Goal: Information Seeking & Learning: Learn about a topic

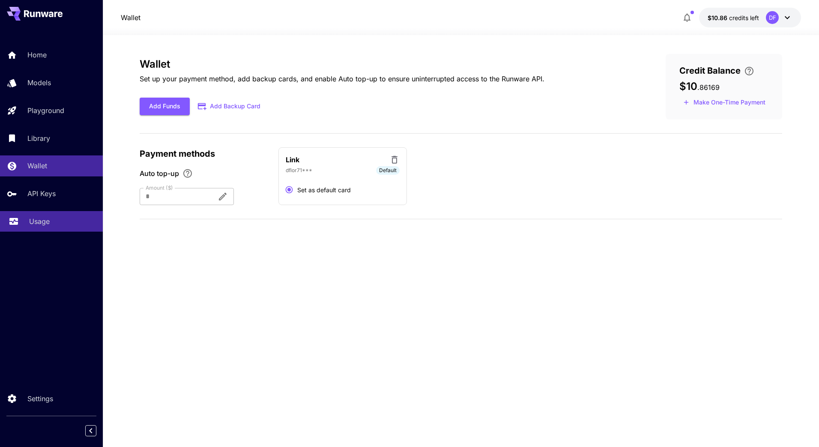
click at [30, 220] on p "Usage" at bounding box center [39, 221] width 21 height 10
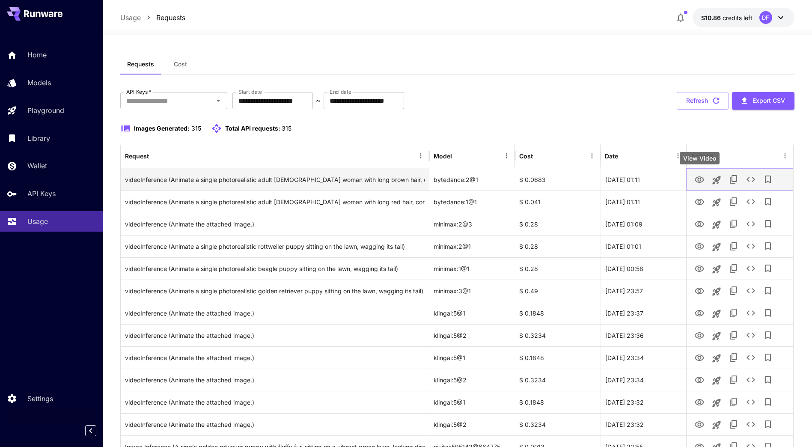
click at [694, 181] on icon "View Video" at bounding box center [699, 180] width 10 height 10
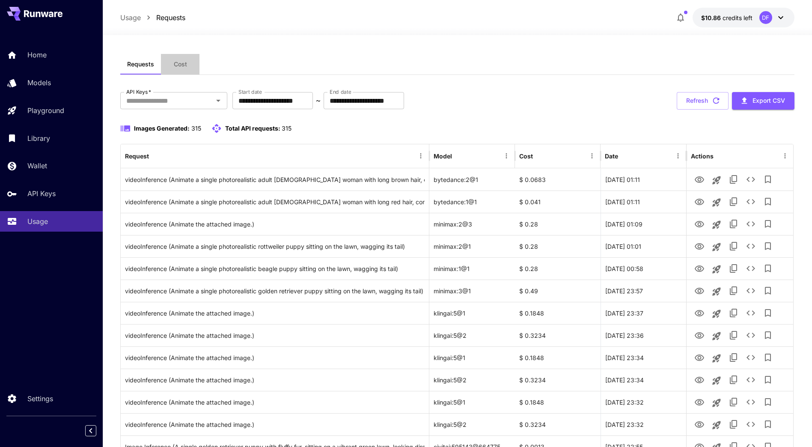
click at [188, 63] on button "Cost" at bounding box center [180, 64] width 39 height 21
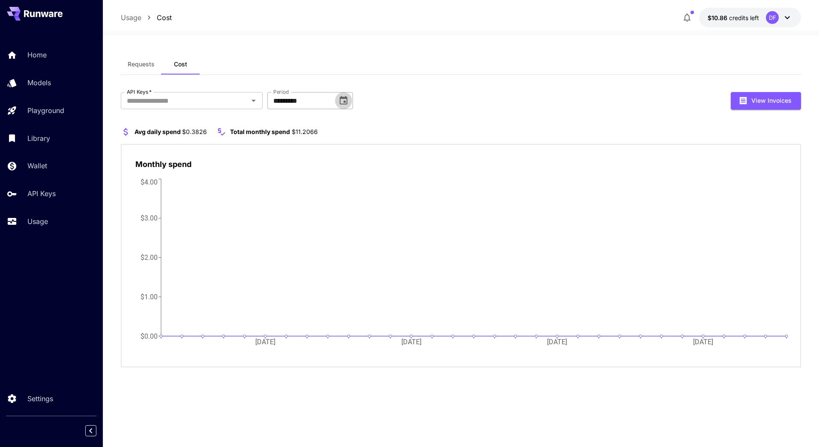
click at [342, 98] on icon "Choose date, selected date is Jul 31, 2025" at bounding box center [343, 100] width 8 height 9
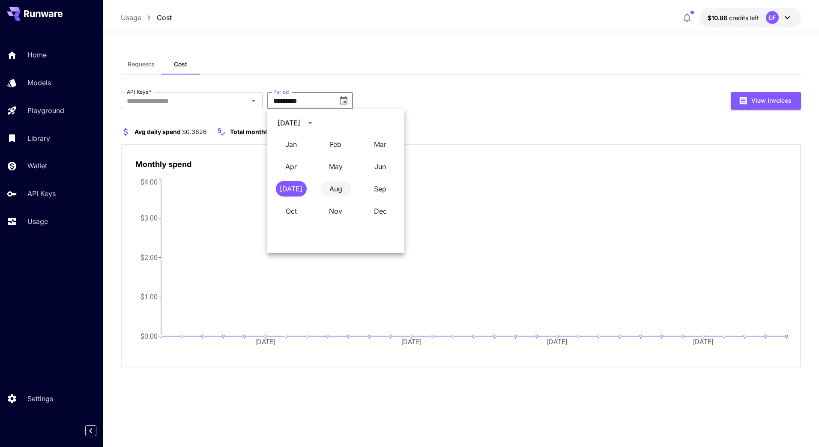
click at [331, 185] on button "Aug" at bounding box center [335, 188] width 31 height 15
type input "**********"
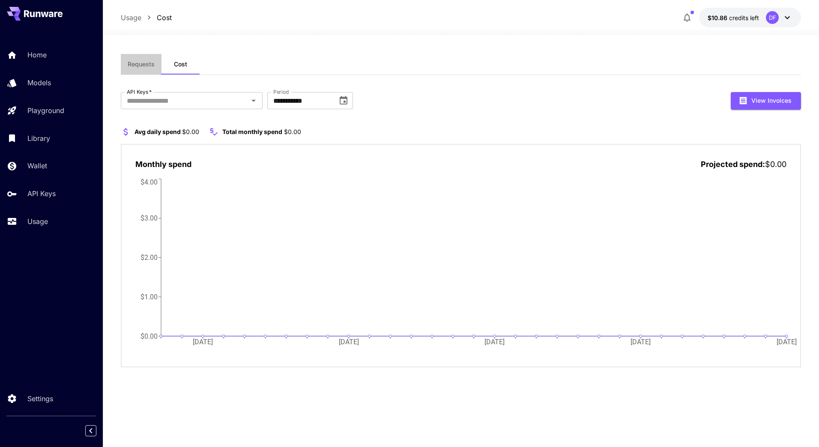
click at [145, 66] on span "Requests" at bounding box center [141, 64] width 27 height 8
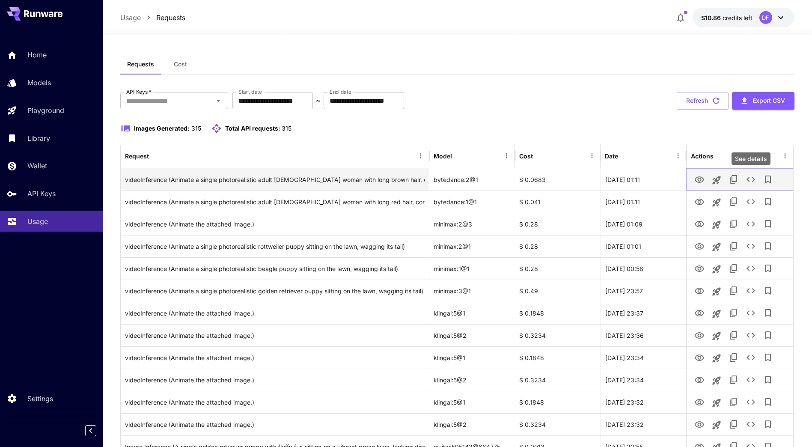
click at [752, 179] on icon "See details" at bounding box center [751, 179] width 10 height 10
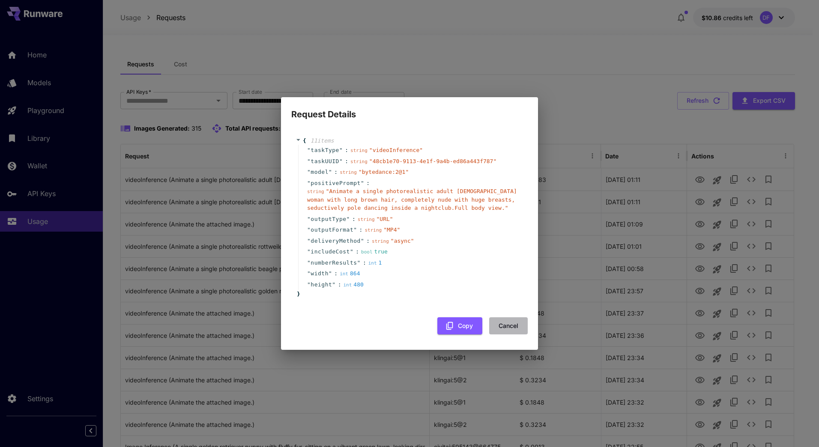
click at [507, 328] on button "Cancel" at bounding box center [508, 326] width 39 height 18
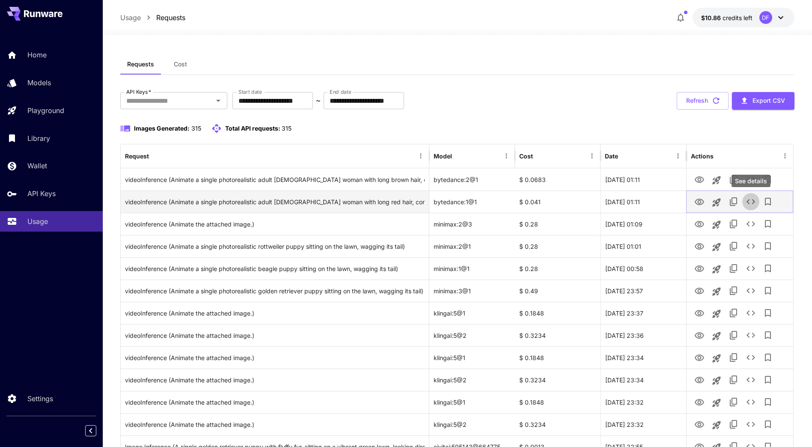
click at [752, 202] on icon "See details" at bounding box center [751, 202] width 10 height 10
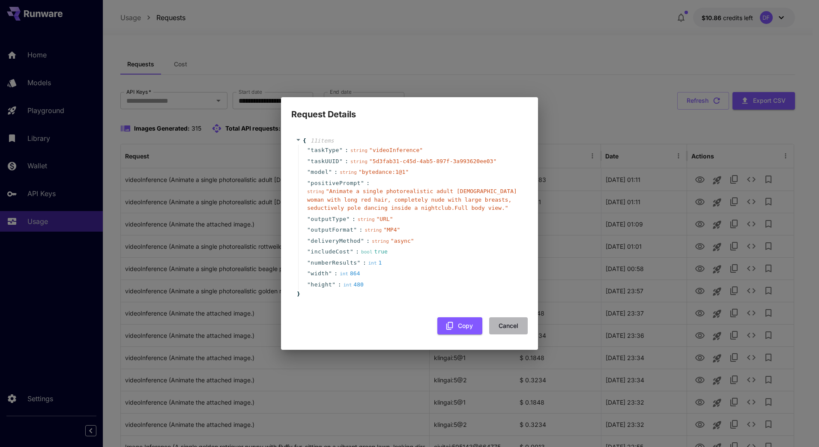
click at [511, 331] on button "Cancel" at bounding box center [508, 326] width 39 height 18
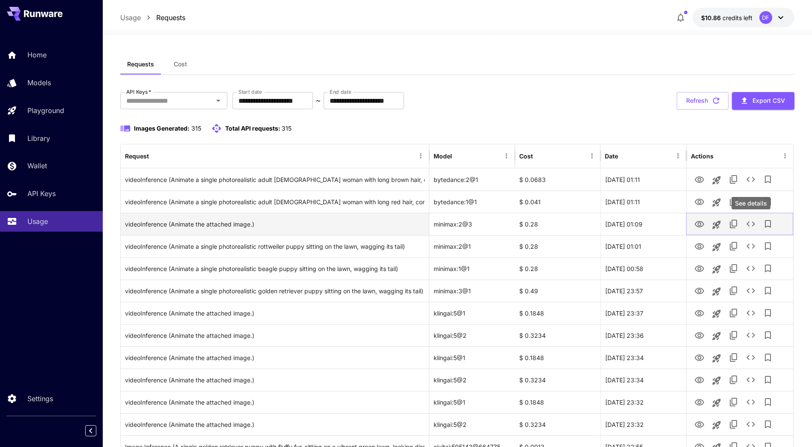
click at [752, 226] on icon "See details" at bounding box center [751, 224] width 10 height 10
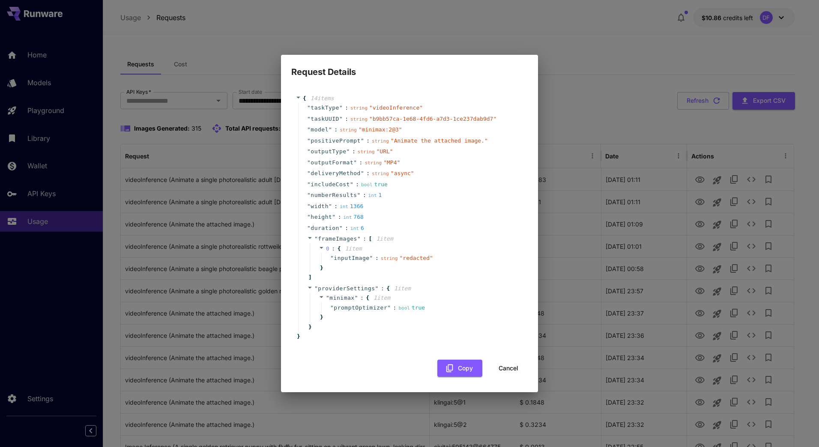
click at [515, 368] on button "Cancel" at bounding box center [508, 369] width 39 height 18
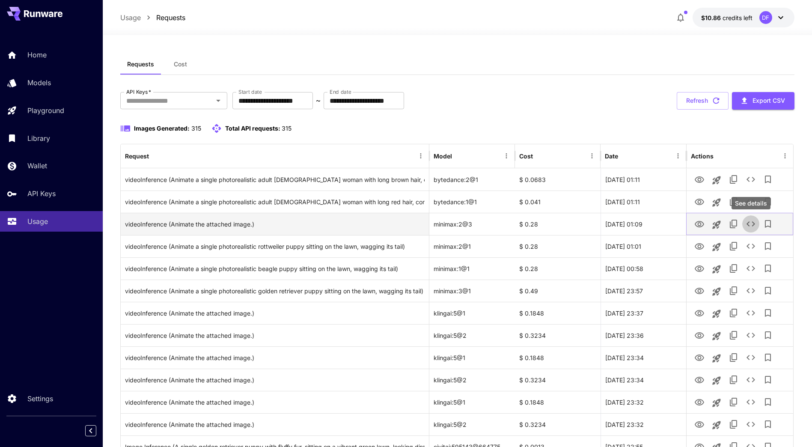
click at [751, 228] on icon "See details" at bounding box center [751, 224] width 10 height 10
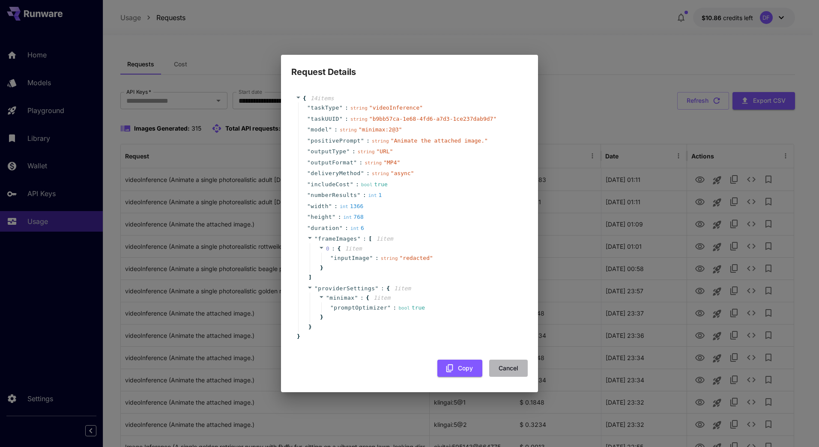
click at [509, 369] on button "Cancel" at bounding box center [508, 369] width 39 height 18
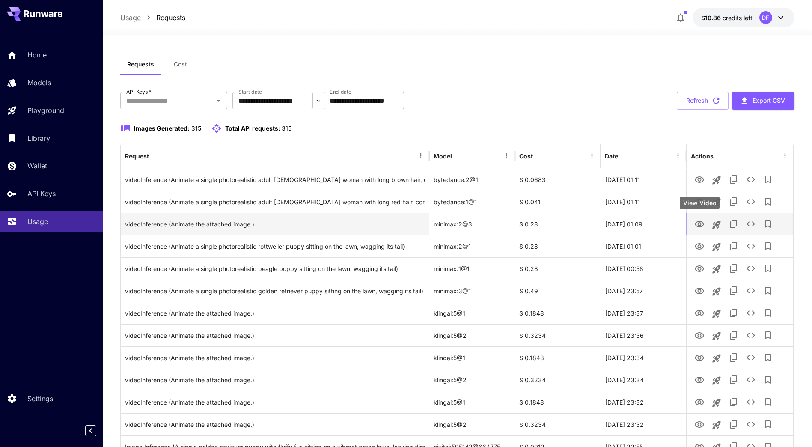
click at [702, 225] on icon "View Video" at bounding box center [699, 224] width 10 height 10
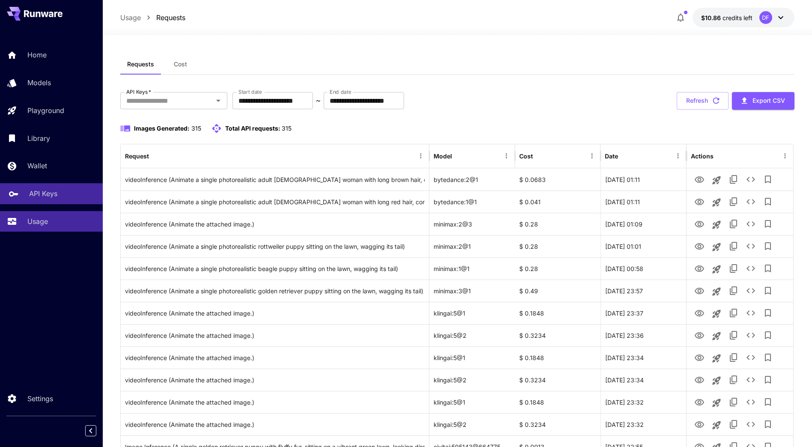
click at [58, 195] on div "API Keys" at bounding box center [62, 193] width 67 height 10
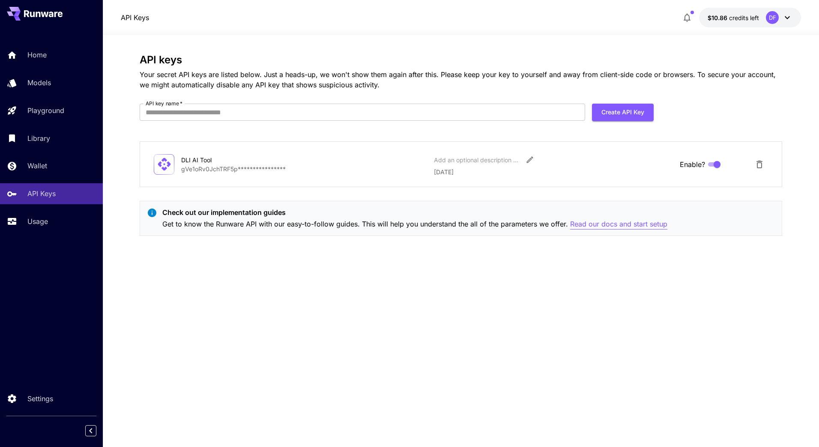
click at [608, 229] on p "Read our docs and start setup" at bounding box center [618, 224] width 97 height 11
click at [52, 217] on div "Usage" at bounding box center [62, 221] width 67 height 10
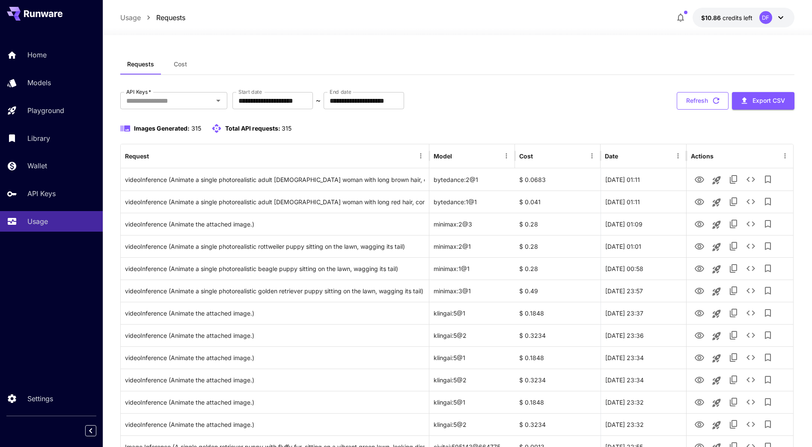
click at [703, 100] on button "Refresh" at bounding box center [703, 101] width 52 height 18
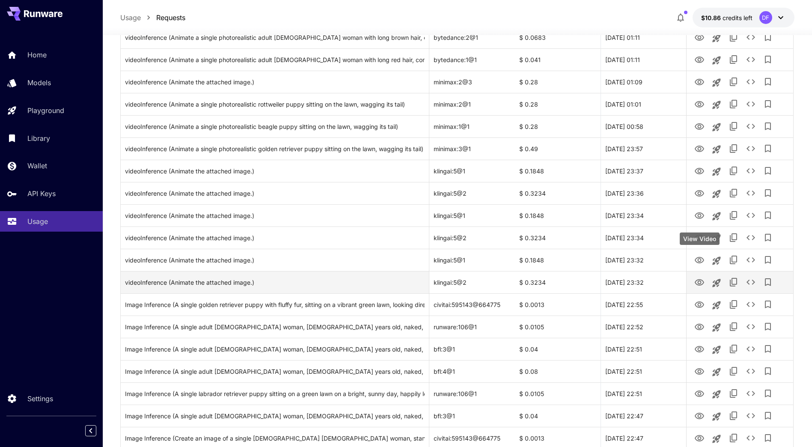
scroll to position [214, 0]
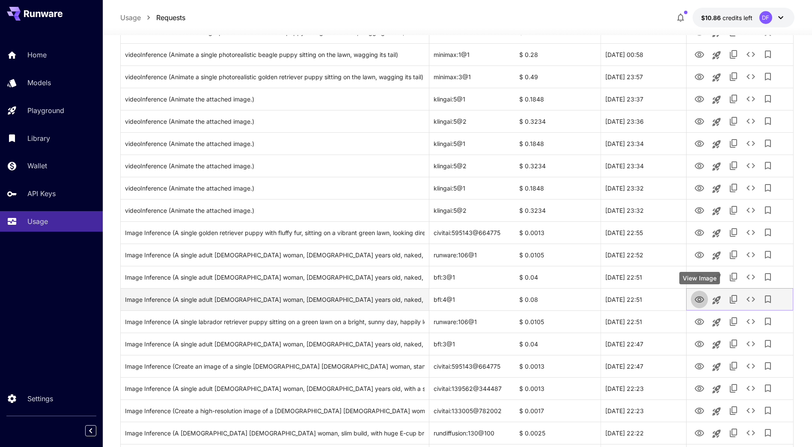
click at [699, 301] on icon "View Image" at bounding box center [699, 299] width 9 height 6
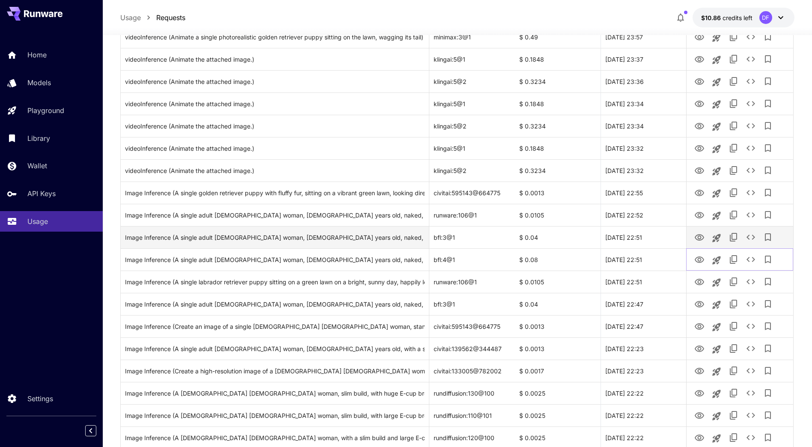
scroll to position [257, 0]
